Goal: Transaction & Acquisition: Book appointment/travel/reservation

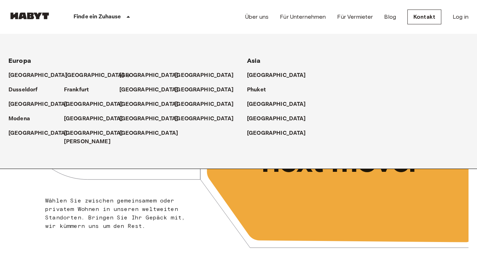
click at [74, 75] on p "[GEOGRAPHIC_DATA]" at bounding box center [94, 75] width 59 height 8
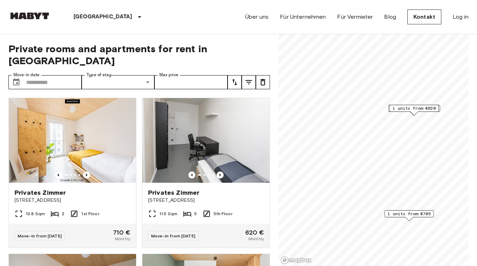
click at [440, 108] on div "10 units from €680" at bounding box center [414, 108] width 52 height 7
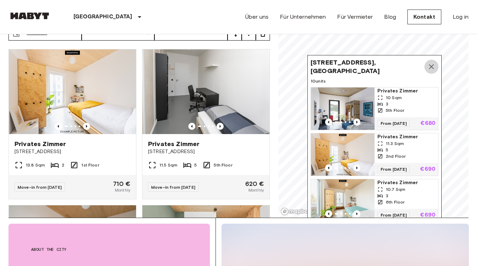
click at [434, 63] on icon "Map marker" at bounding box center [431, 67] width 8 height 8
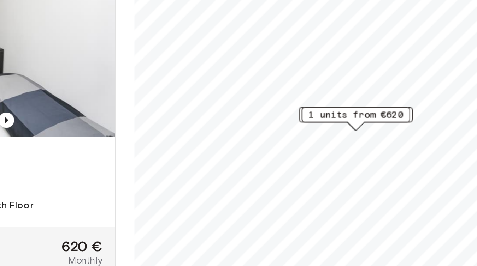
click at [391, 123] on span "1 units from €620" at bounding box center [379, 124] width 43 height 6
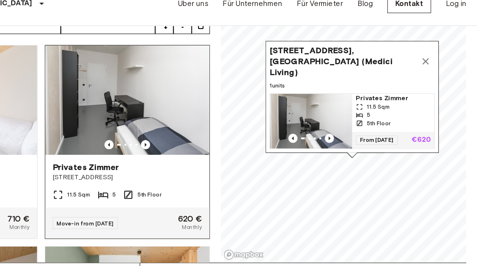
scroll to position [49, 0]
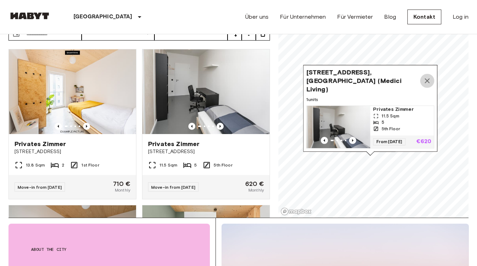
click at [423, 85] on icon "Map marker" at bounding box center [427, 81] width 8 height 8
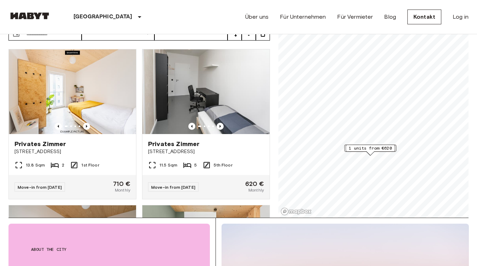
click at [396, 149] on div "10 units from €680" at bounding box center [371, 148] width 52 height 7
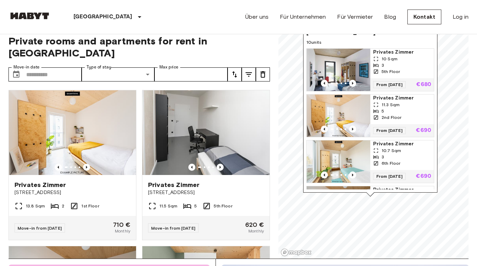
scroll to position [0, 0]
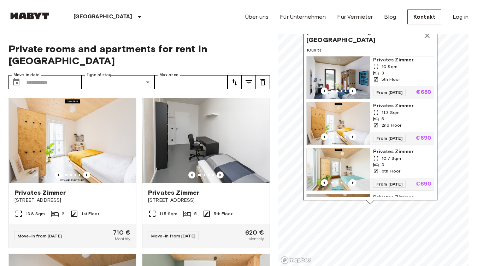
click at [396, 58] on span "Privates Zimmer" at bounding box center [402, 60] width 58 height 7
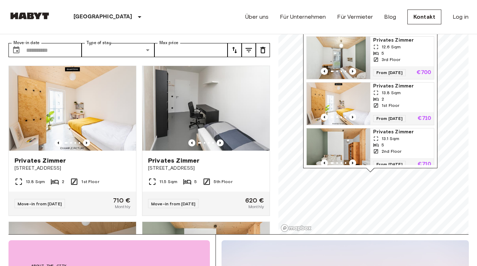
scroll to position [312, 0]
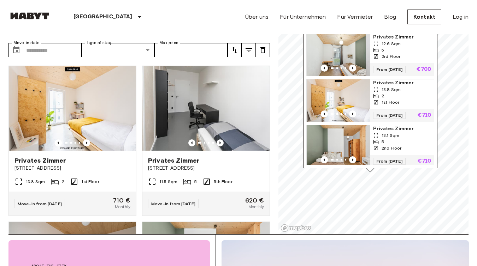
click at [398, 129] on span "Privates Zimmer" at bounding box center [402, 128] width 58 height 7
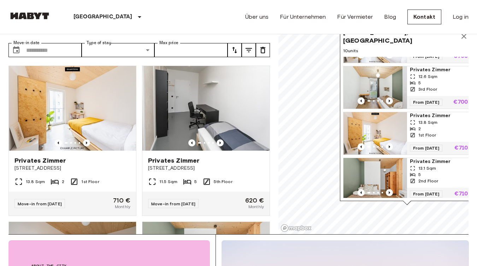
click at [465, 36] on icon "Map marker" at bounding box center [463, 36] width 5 height 5
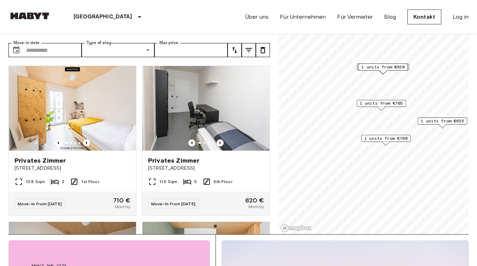
click at [382, 106] on span "1 units from €705" at bounding box center [381, 103] width 43 height 6
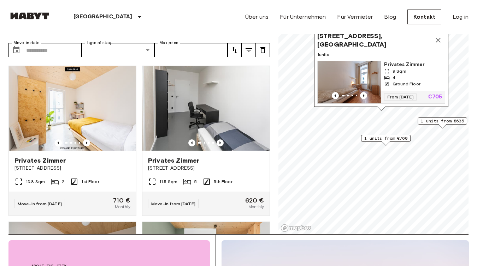
click at [399, 62] on span "Privates Zimmer" at bounding box center [413, 64] width 58 height 7
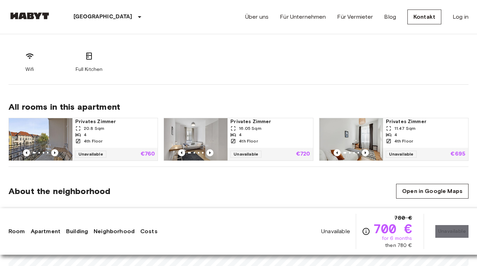
scroll to position [431, 0]
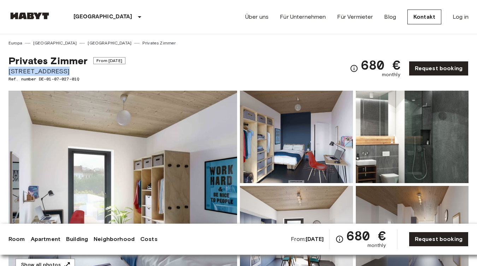
copy span "Müllerstraße 55A"
drag, startPoint x: 8, startPoint y: 71, endPoint x: 75, endPoint y: 71, distance: 66.8
click at [75, 71] on span "Müllerstraße 55A" at bounding box center [66, 71] width 117 height 9
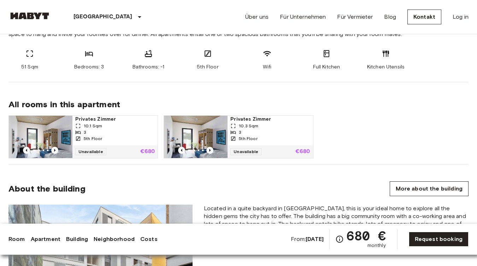
scroll to position [426, 0]
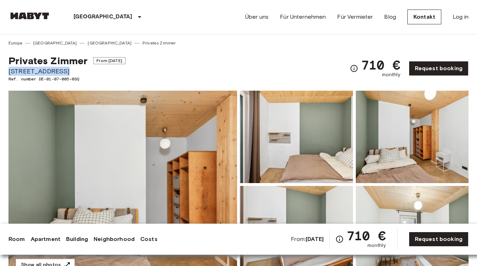
drag, startPoint x: 7, startPoint y: 72, endPoint x: 72, endPoint y: 72, distance: 64.7
copy span "[STREET_ADDRESS]"
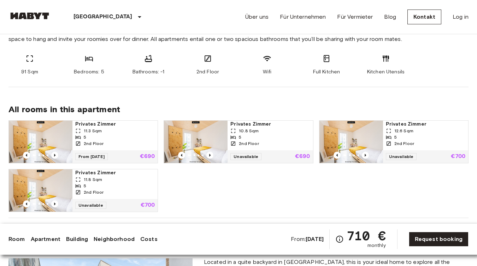
scroll to position [399, 0]
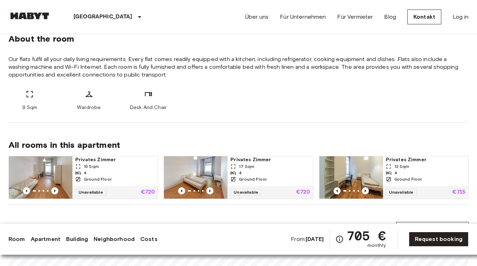
click at [85, 170] on span "4" at bounding box center [85, 173] width 3 height 6
